Goal: Navigation & Orientation: Find specific page/section

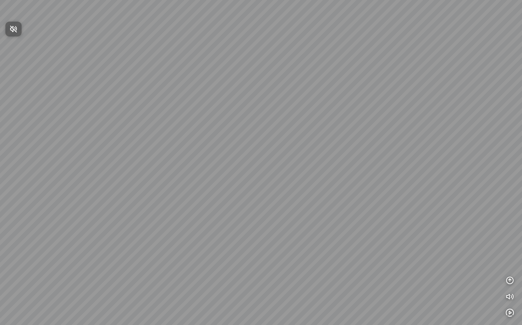
drag, startPoint x: 388, startPoint y: 165, endPoint x: 263, endPoint y: 135, distance: 127.7
click at [284, 130] on div at bounding box center [261, 162] width 522 height 325
drag, startPoint x: 381, startPoint y: 159, endPoint x: 215, endPoint y: 131, distance: 168.3
click at [215, 131] on div at bounding box center [261, 162] width 522 height 325
drag, startPoint x: 403, startPoint y: 149, endPoint x: 293, endPoint y: 158, distance: 110.0
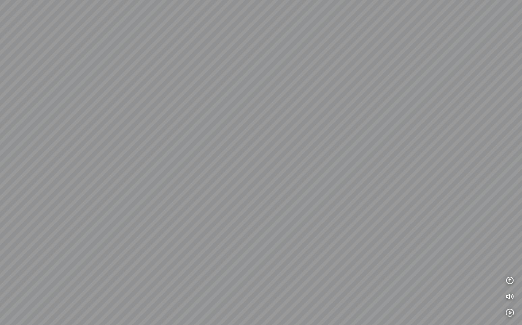
click at [293, 158] on div at bounding box center [261, 162] width 522 height 325
click at [507, 279] on icon "button" at bounding box center [510, 280] width 8 height 8
click at [509, 250] on icon "button" at bounding box center [510, 248] width 8 height 8
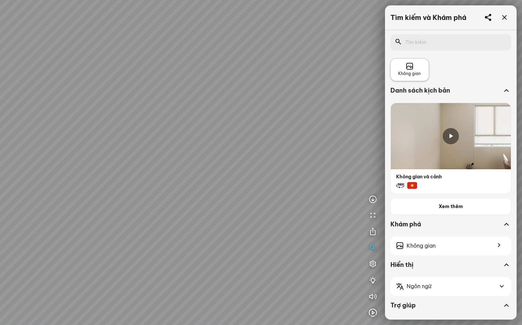
click at [413, 66] on icon at bounding box center [410, 66] width 8 height 8
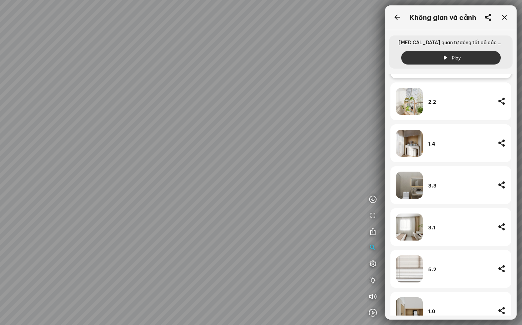
scroll to position [486, 0]
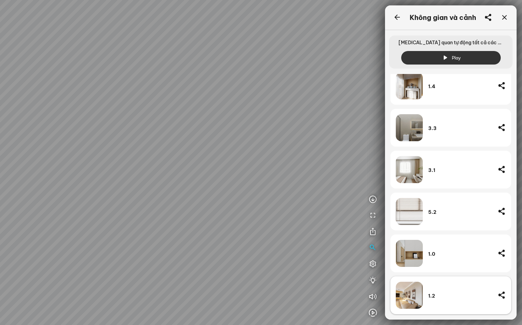
click at [439, 291] on div "1.2" at bounding box center [460, 294] width 64 height 27
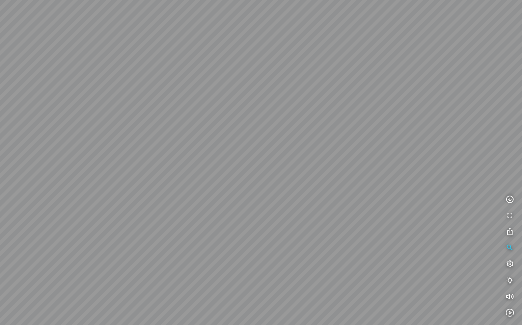
drag, startPoint x: 225, startPoint y: 259, endPoint x: 406, endPoint y: 227, distance: 183.9
click at [407, 227] on div at bounding box center [261, 162] width 522 height 325
drag, startPoint x: 224, startPoint y: 215, endPoint x: 299, endPoint y: 255, distance: 85.0
click at [299, 255] on div at bounding box center [261, 162] width 522 height 325
drag, startPoint x: 244, startPoint y: 256, endPoint x: 299, endPoint y: 274, distance: 57.9
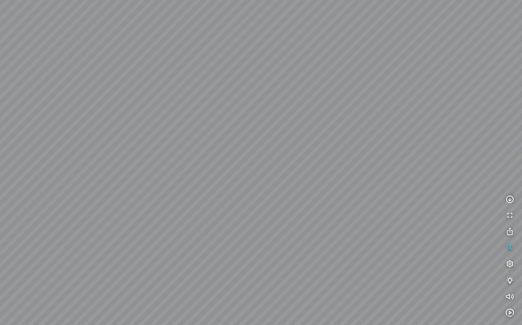
click at [299, 274] on div at bounding box center [261, 162] width 522 height 325
click at [508, 247] on icon "button" at bounding box center [510, 248] width 8 height 8
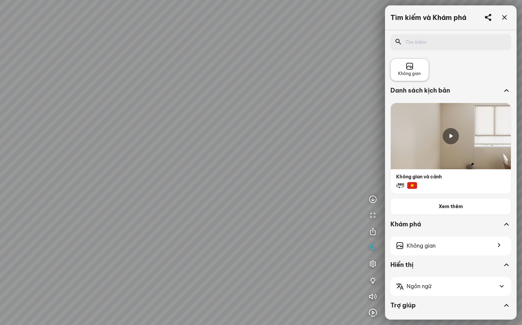
click at [416, 74] on span "Không gian" at bounding box center [409, 74] width 23 height 6
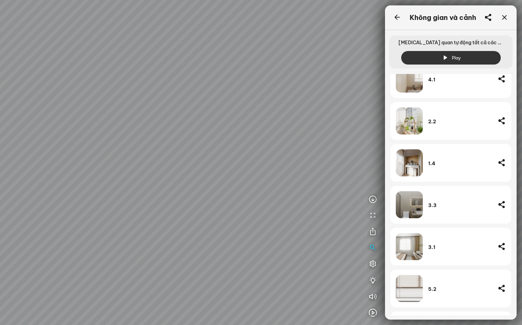
scroll to position [351, 0]
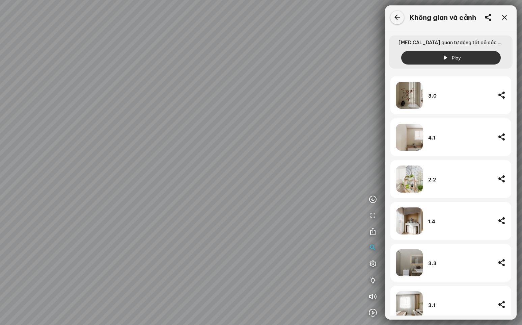
click at [401, 18] on div at bounding box center [396, 17] width 13 height 13
